Goal: Task Accomplishment & Management: Complete application form

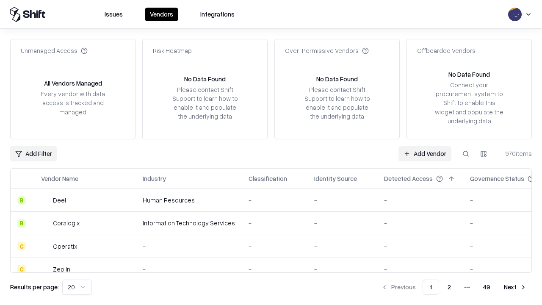
click at [425, 153] on link "Add Vendor" at bounding box center [424, 153] width 53 height 15
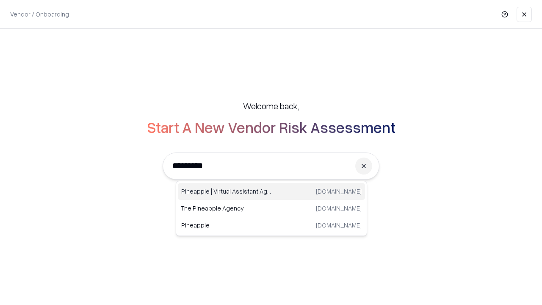
click at [271, 191] on div "Pineapple | Virtual Assistant Agency [DOMAIN_NAME]" at bounding box center [271, 191] width 187 height 17
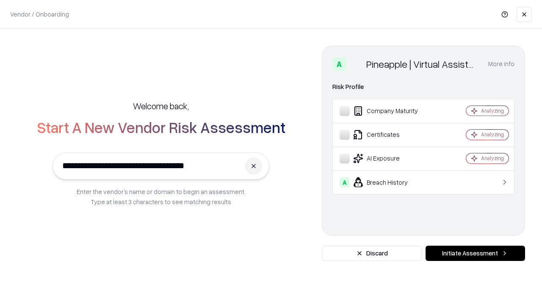
type input "**********"
click at [475, 253] on button "Initiate Assessment" at bounding box center [476, 253] width 100 height 15
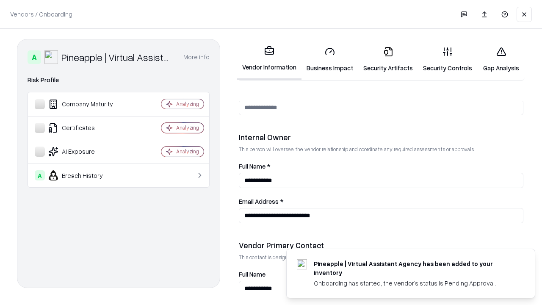
scroll to position [439, 0]
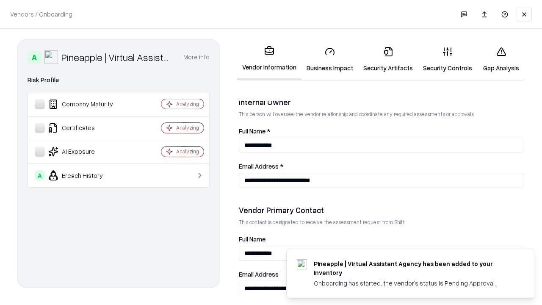
click at [388, 59] on link "Security Artifacts" at bounding box center [388, 59] width 60 height 39
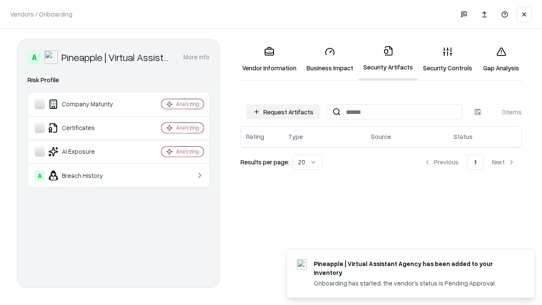
click at [283, 112] on button "Request Artifacts" at bounding box center [283, 111] width 74 height 15
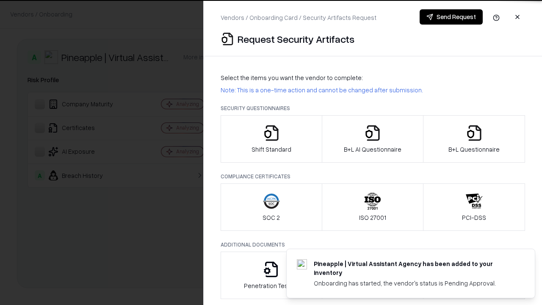
click at [474, 139] on icon "button" at bounding box center [474, 132] width 17 height 17
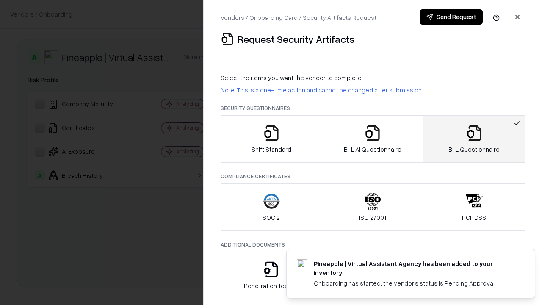
click at [372, 139] on icon "button" at bounding box center [372, 132] width 17 height 17
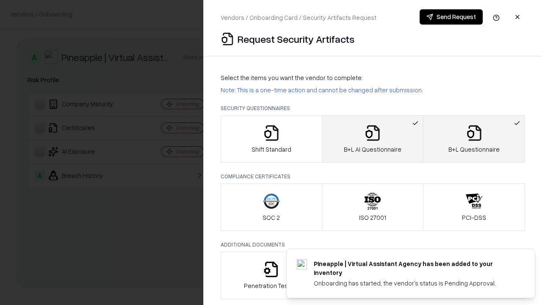
click at [451, 17] on button "Send Request" at bounding box center [451, 16] width 63 height 15
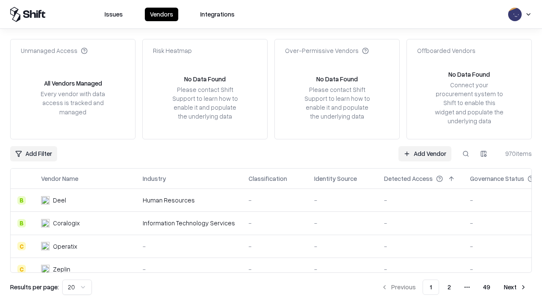
click at [466, 153] on button at bounding box center [465, 153] width 15 height 15
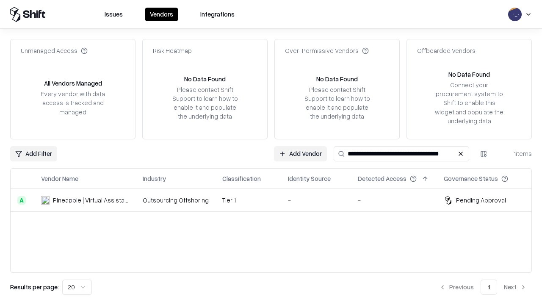
type input "**********"
click at [276, 200] on td "Tier 1" at bounding box center [249, 200] width 66 height 23
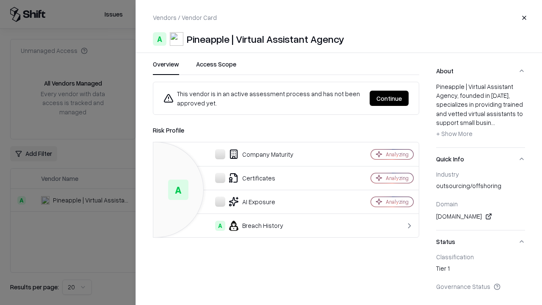
click at [389, 98] on button "Continue" at bounding box center [389, 98] width 39 height 15
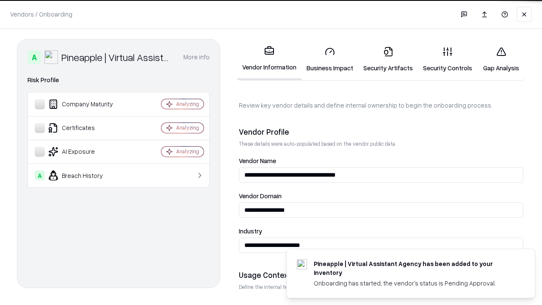
click at [388, 59] on link "Security Artifacts" at bounding box center [388, 59] width 60 height 39
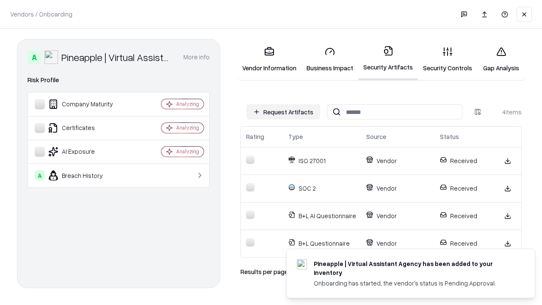
click at [501, 59] on link "Gap Analysis" at bounding box center [501, 59] width 48 height 39
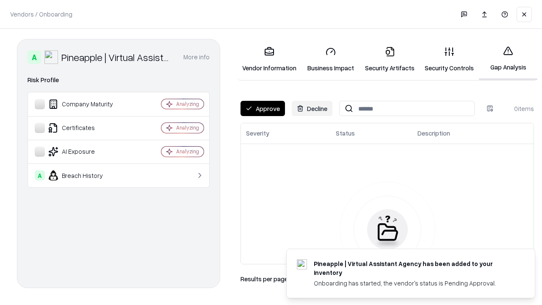
click at [263, 108] on button "Approve" at bounding box center [263, 108] width 44 height 15
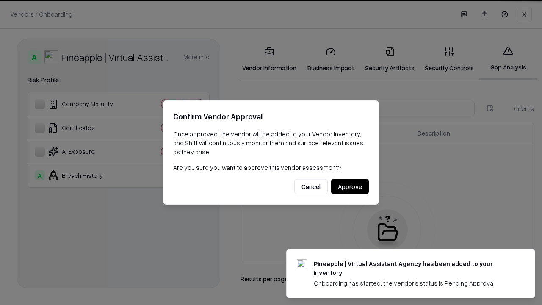
click at [350, 186] on button "Approve" at bounding box center [350, 186] width 38 height 15
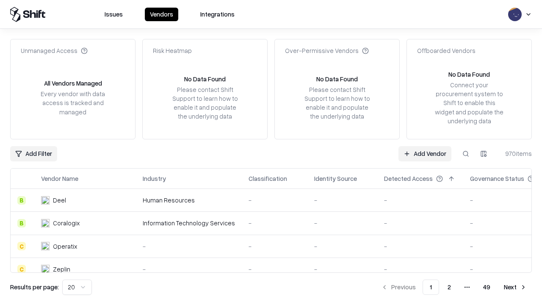
type input "**********"
click at [425, 153] on link "Add Vendor" at bounding box center [424, 153] width 53 height 15
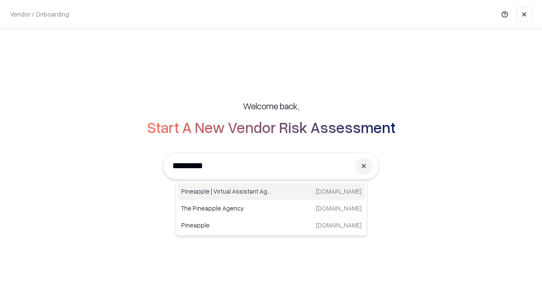
click at [271, 191] on div "Pineapple | Virtual Assistant Agency [DOMAIN_NAME]" at bounding box center [271, 191] width 187 height 17
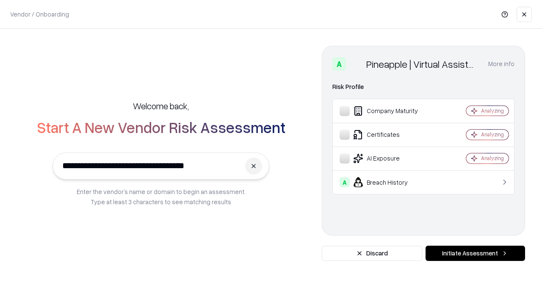
type input "**********"
click at [475, 253] on button "Initiate Assessment" at bounding box center [476, 253] width 100 height 15
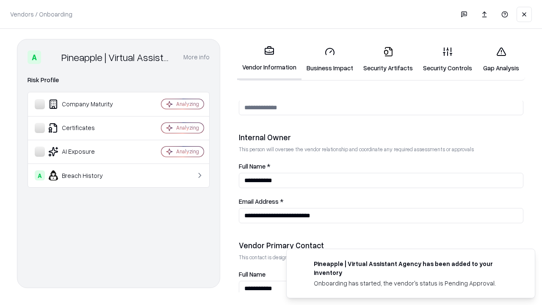
scroll to position [439, 0]
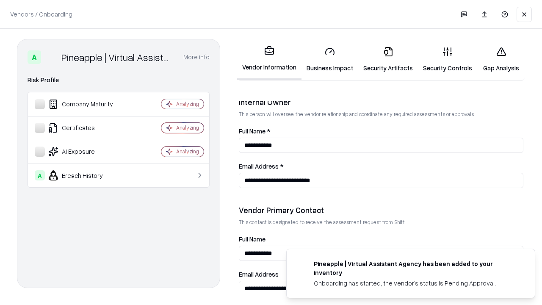
click at [501, 59] on link "Gap Analysis" at bounding box center [501, 59] width 48 height 39
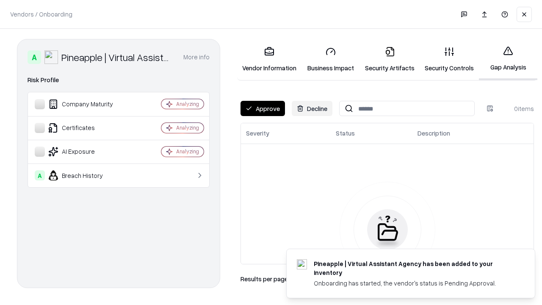
click at [263, 108] on button "Approve" at bounding box center [263, 108] width 44 height 15
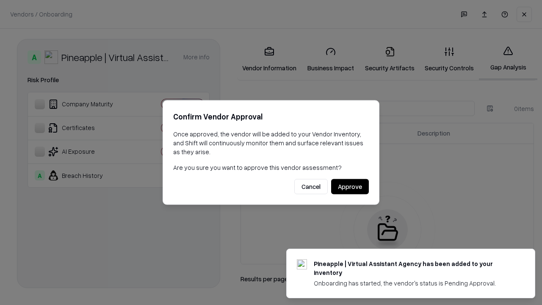
click at [350, 186] on button "Approve" at bounding box center [350, 186] width 38 height 15
